Goal: Task Accomplishment & Management: Manage account settings

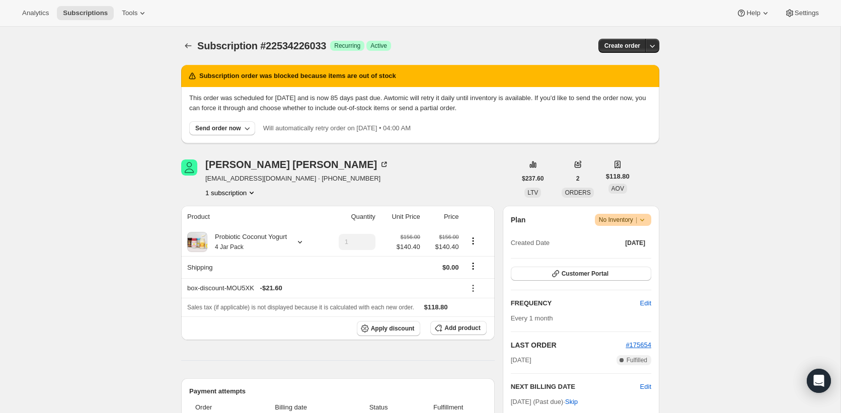
scroll to position [260, 0]
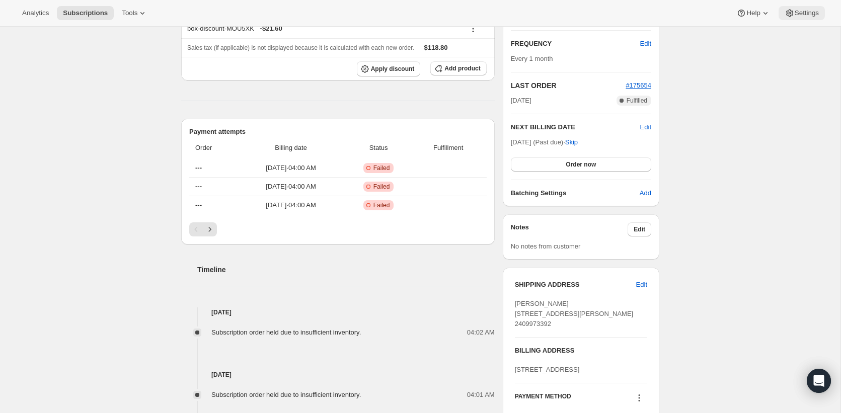
click at [797, 17] on span "Settings" at bounding box center [806, 13] width 24 height 8
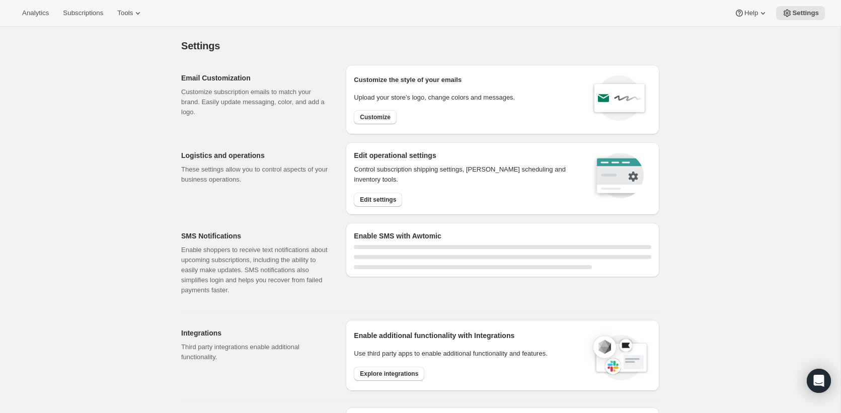
select select "22:00"
select select "09:00"
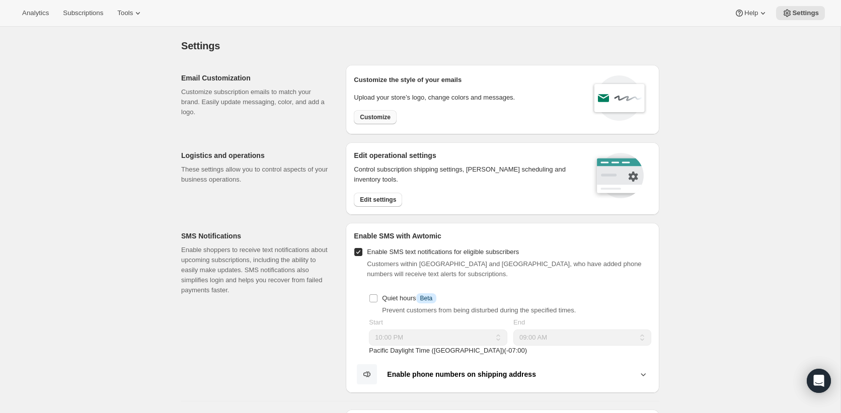
click at [378, 115] on span "Customize" at bounding box center [375, 117] width 31 height 8
select select "subscriptionMessage"
select select "5"
select select "15"
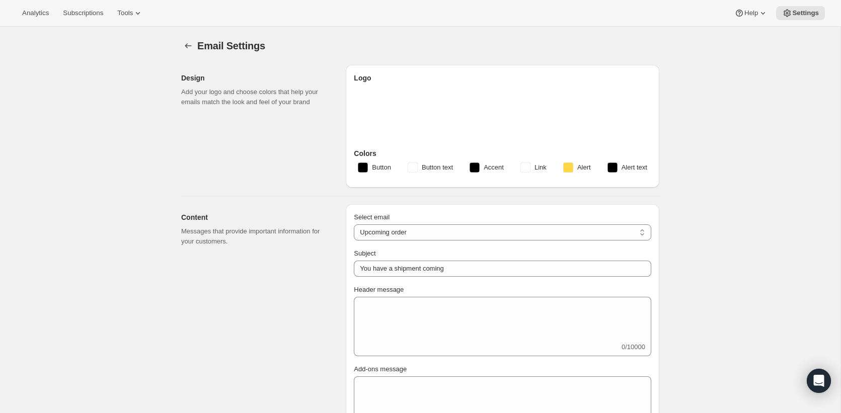
type input "You have an upcoming order // Make any changes now!"
type textarea "Hi there, If you'd like to make any changes to your next subscription order, no…"
select select "7"
type input "The Coconut Cult"
checkbox input "false"
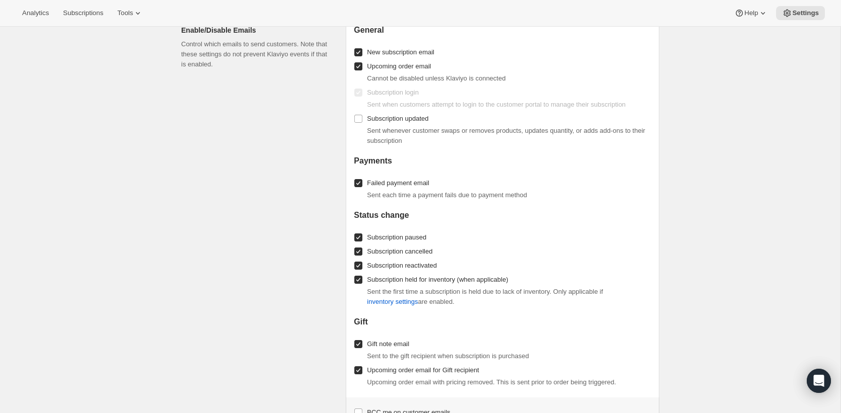
scroll to position [1268, 0]
click at [356, 250] on input "Subscription cancelled" at bounding box center [358, 251] width 8 height 8
checkbox input "false"
